Goal: Task Accomplishment & Management: Manage account settings

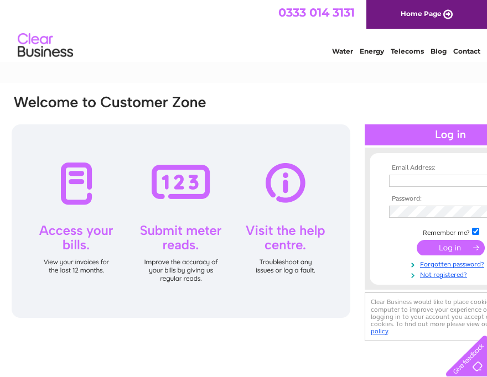
type input "catrionapenty@yahoo.co.uk"
click at [442, 251] on input "submit" at bounding box center [450, 247] width 68 height 15
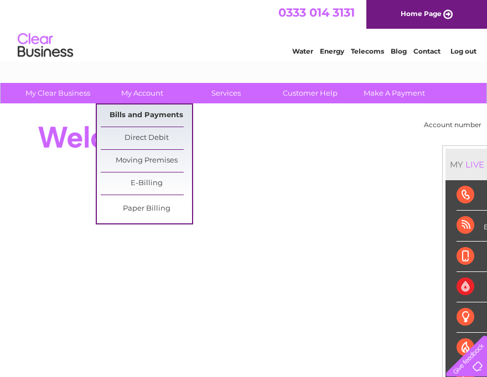
click at [169, 111] on link "Bills and Payments" at bounding box center [146, 116] width 91 height 22
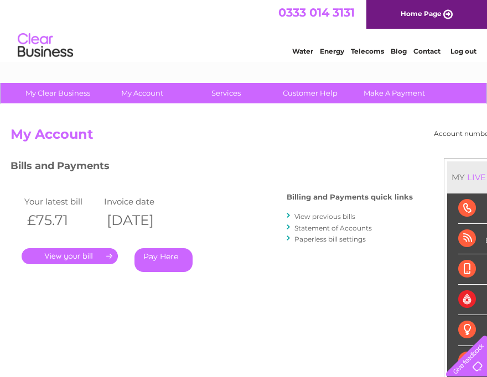
click at [57, 255] on link "." at bounding box center [70, 256] width 96 height 16
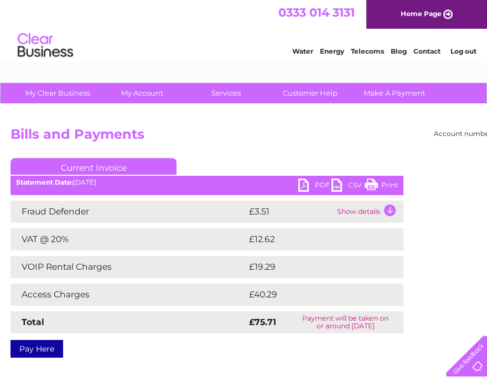
click at [304, 182] on link "PDF" at bounding box center [314, 187] width 33 height 16
